Goal: Information Seeking & Learning: Learn about a topic

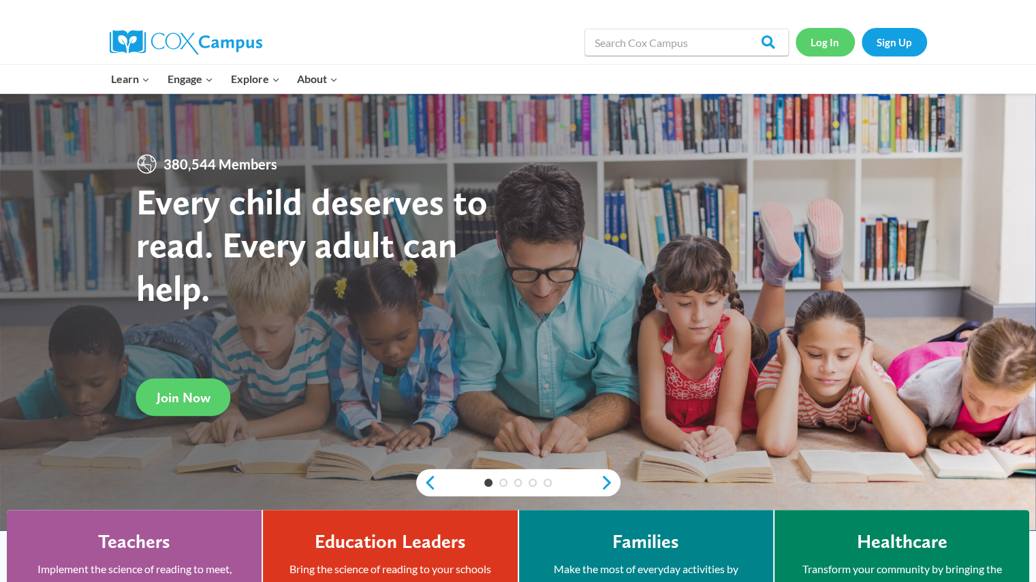
click at [823, 46] on link "Log In" at bounding box center [824, 42] width 59 height 28
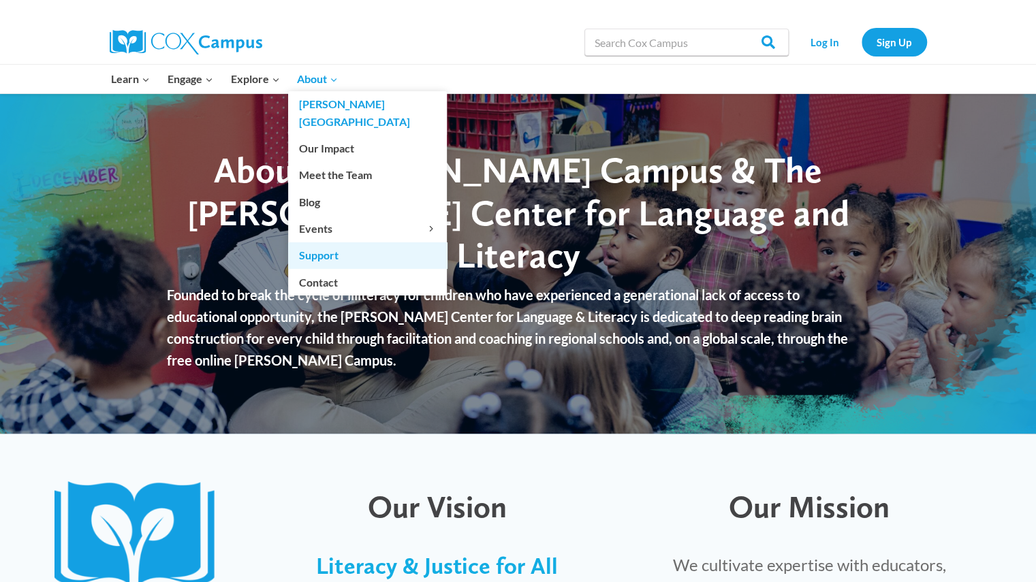
click at [341, 242] on link "Support" at bounding box center [367, 255] width 159 height 26
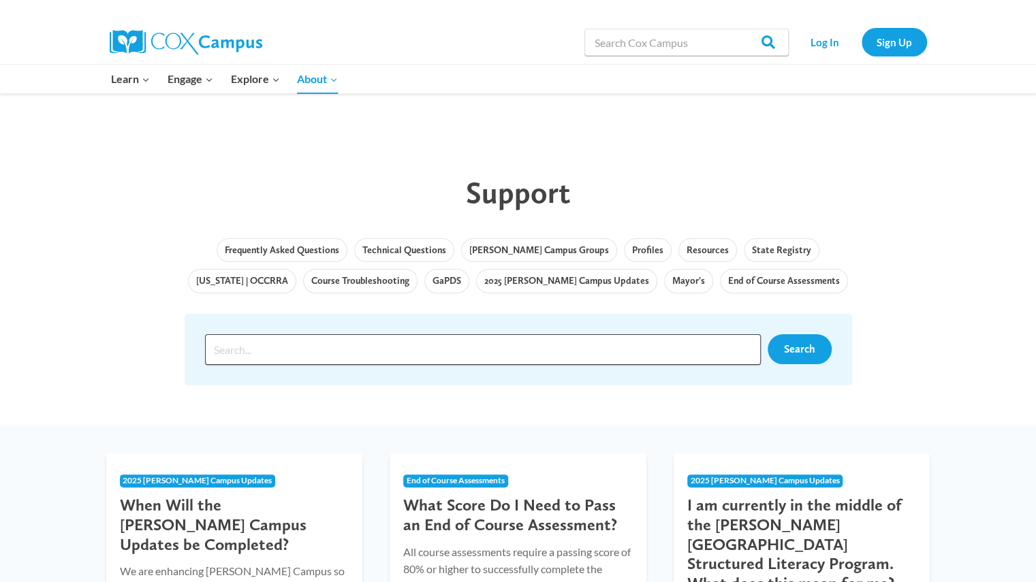
click at [405, 347] on input "Search input" at bounding box center [483, 349] width 556 height 31
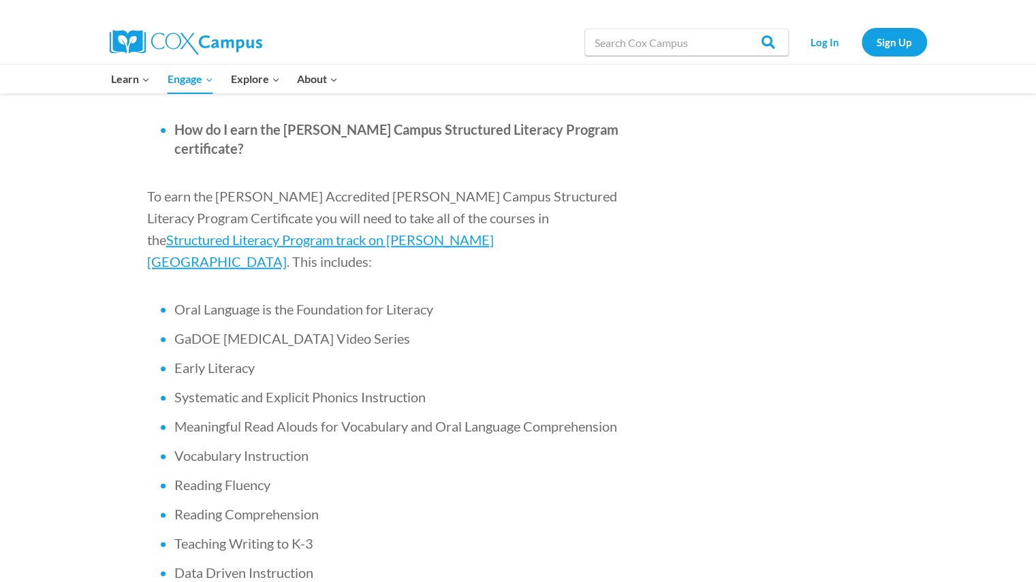
scroll to position [849, 0]
